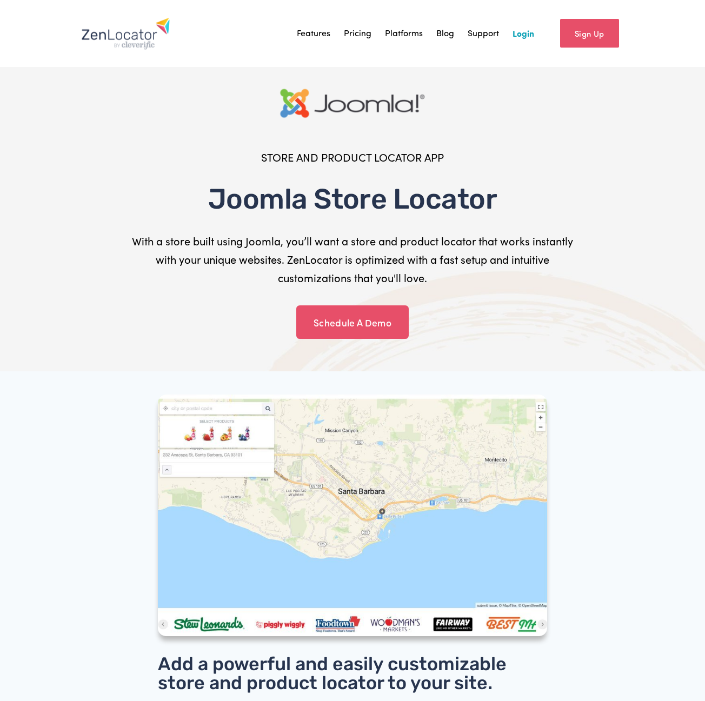
click at [357, 34] on link "Pricing" at bounding box center [358, 33] width 28 height 16
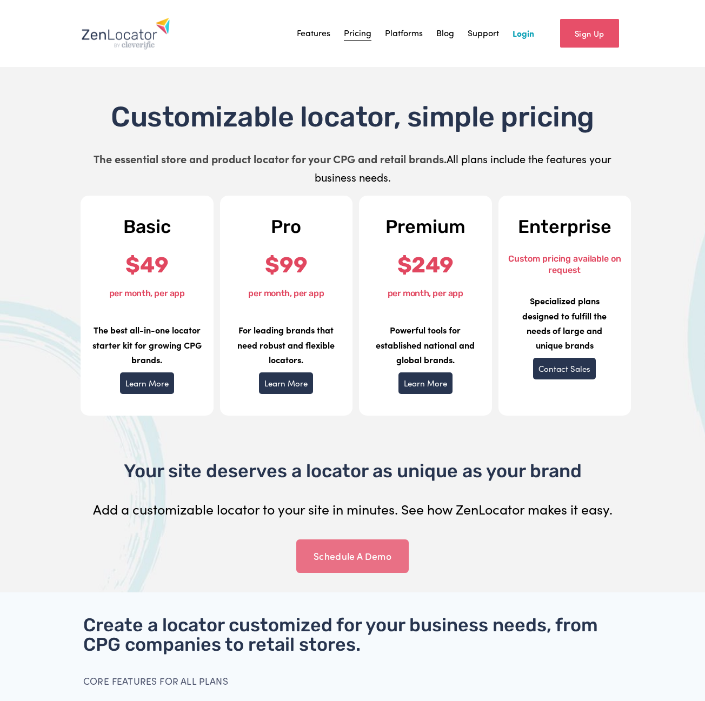
click at [370, 560] on link "Schedule A Demo" at bounding box center [352, 557] width 113 height 34
